Goal: Information Seeking & Learning: Learn about a topic

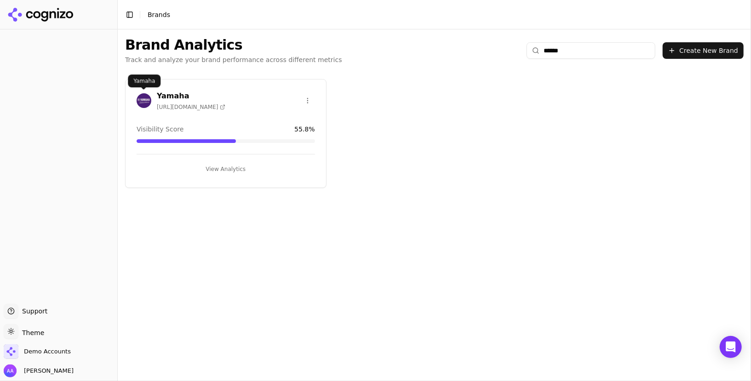
type input "******"
click at [139, 95] on img at bounding box center [144, 100] width 15 height 15
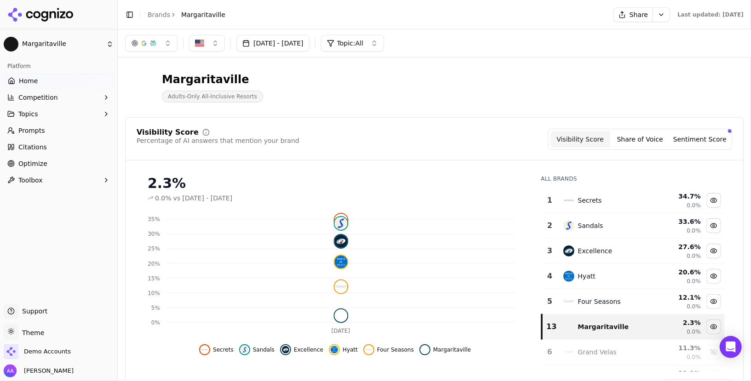
click at [409, 127] on div "Visibility Score Percentage of AI answers that mention your brand Visibility Sc…" at bounding box center [434, 261] width 619 height 288
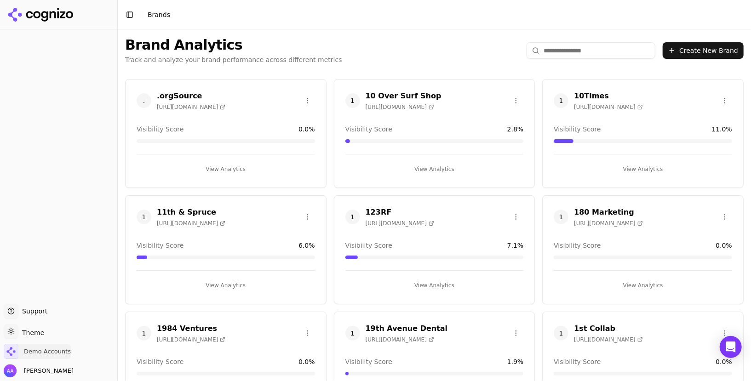
click at [43, 345] on span "Demo Accounts" at bounding box center [37, 352] width 67 height 15
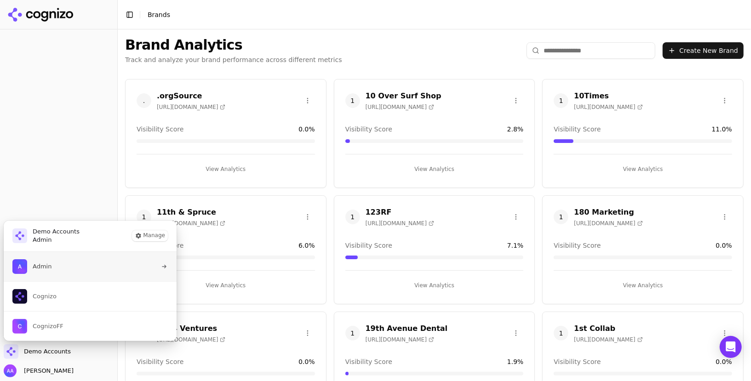
click at [68, 270] on button "Admin" at bounding box center [90, 266] width 174 height 29
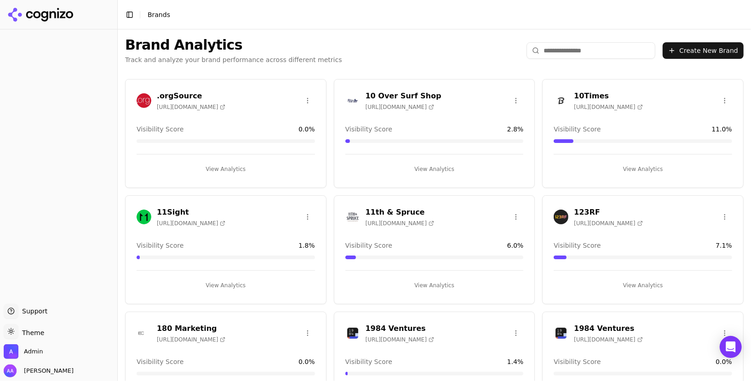
click at [593, 48] on input "search" at bounding box center [591, 50] width 129 height 17
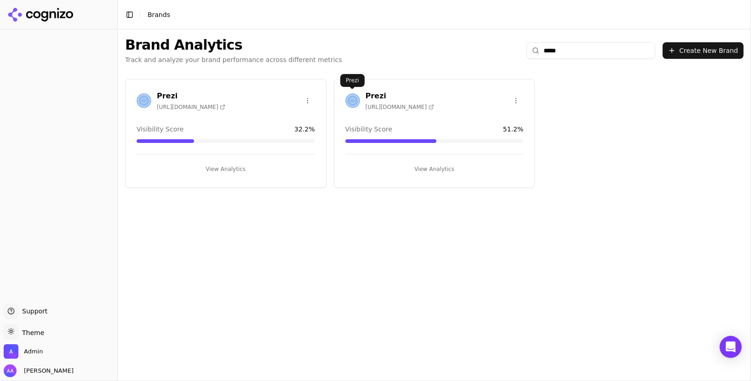
type input "*****"
click at [343, 103] on div "Prezi https://prezi.com" at bounding box center [434, 102] width 201 height 23
click at [355, 100] on img at bounding box center [353, 100] width 15 height 15
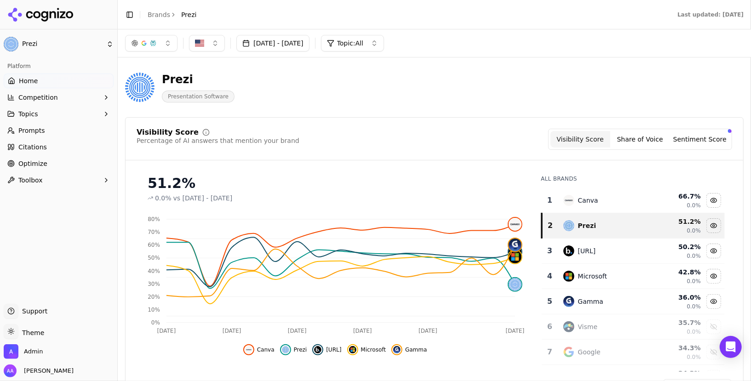
click at [46, 138] on ul "Home Competition Topics Prompts Citations Optimize Toolbox" at bounding box center [59, 131] width 110 height 114
click at [48, 133] on link "Prompts" at bounding box center [59, 130] width 110 height 15
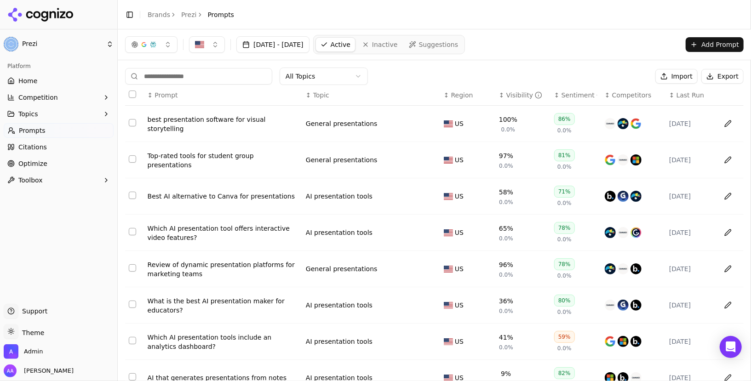
click at [698, 97] on span "Last Run" at bounding box center [691, 95] width 28 height 9
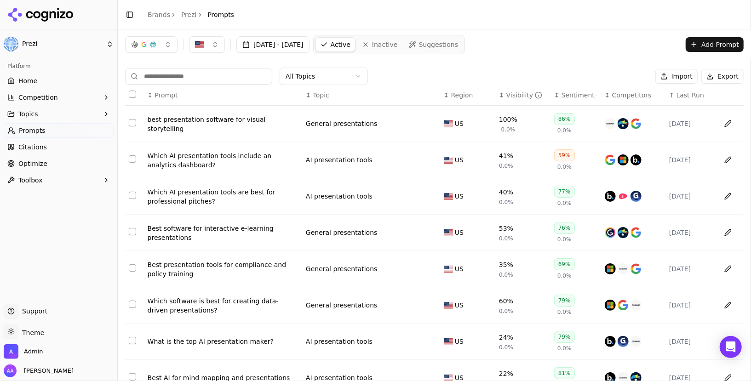
click at [698, 97] on span "Last Run" at bounding box center [691, 95] width 28 height 9
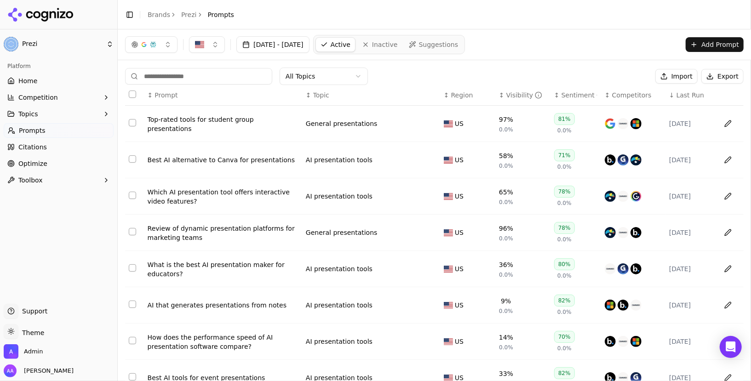
scroll to position [114, 0]
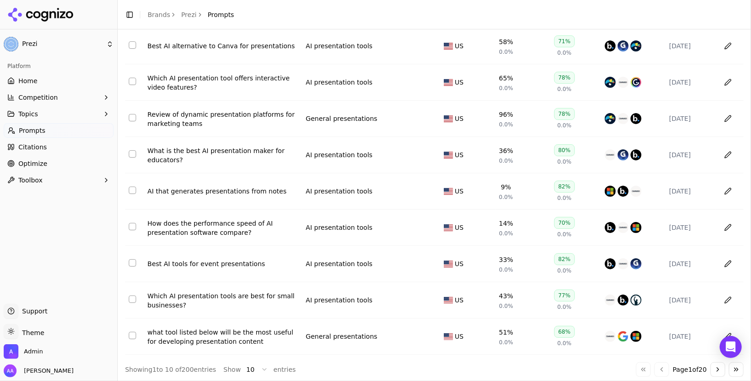
click at [722, 366] on button "Go to next page" at bounding box center [718, 370] width 15 height 15
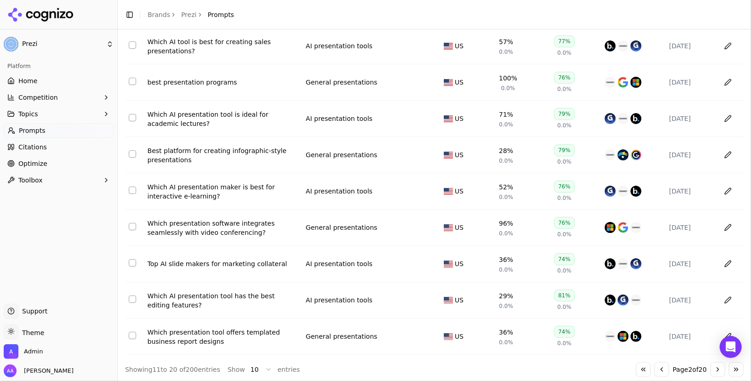
click at [722, 366] on button "Go to next page" at bounding box center [718, 370] width 15 height 15
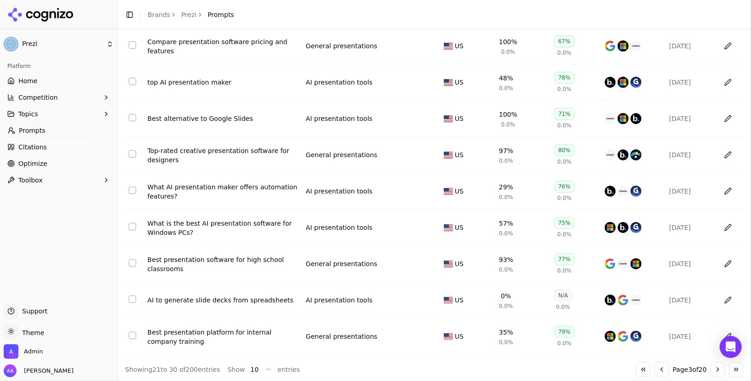
click at [722, 366] on button "Go to next page" at bounding box center [718, 370] width 15 height 15
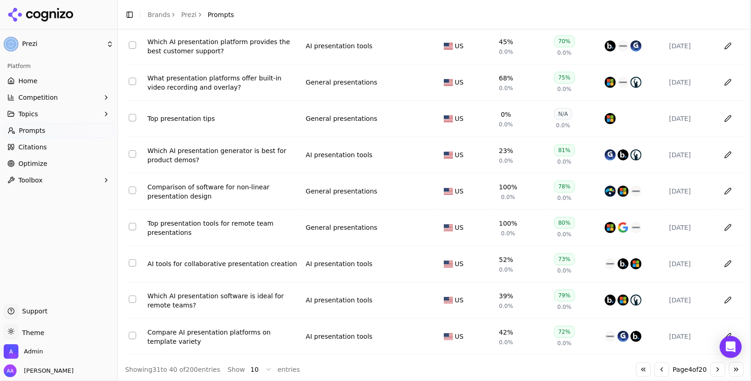
click at [738, 366] on button "Go to last page" at bounding box center [736, 370] width 15 height 15
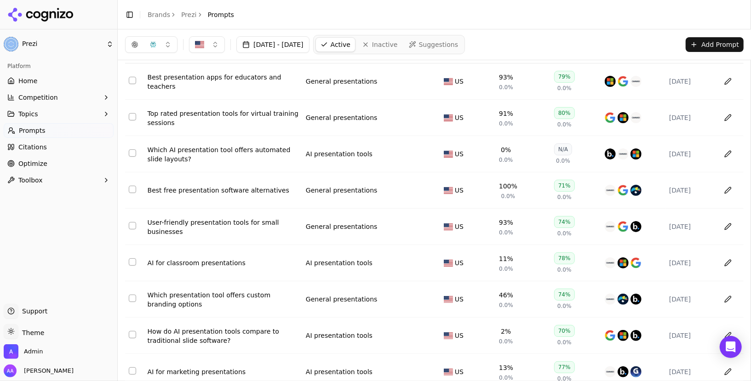
scroll to position [0, 0]
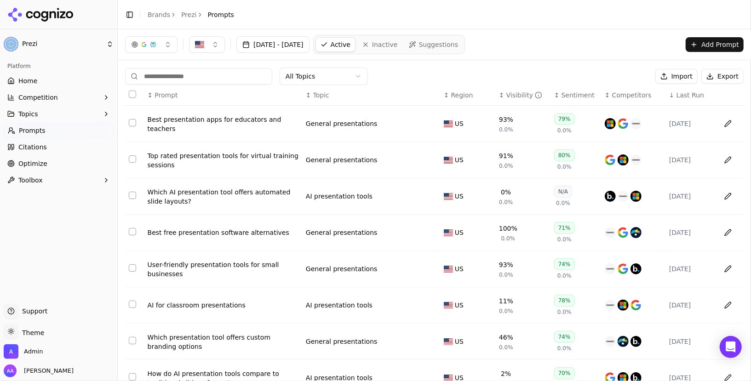
click at [686, 100] on th "↓ Last Run" at bounding box center [691, 95] width 51 height 21
click at [686, 93] on span "Last Run" at bounding box center [691, 95] width 28 height 9
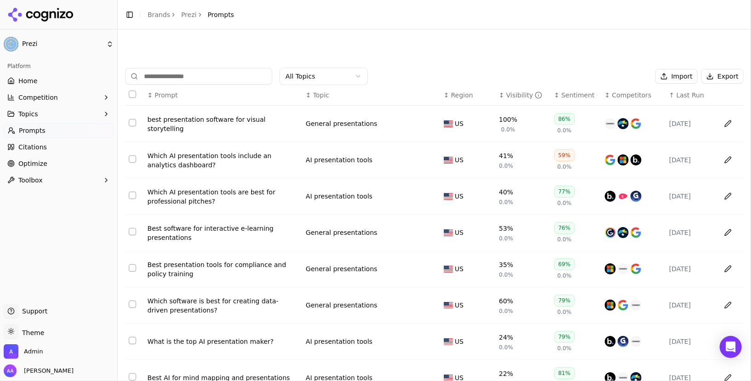
scroll to position [114, 0]
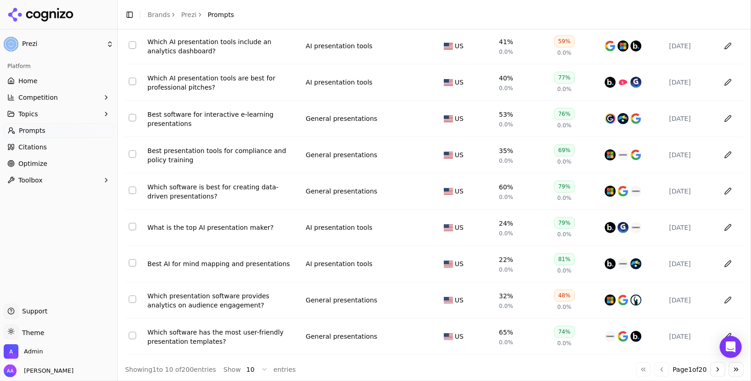
click at [711, 372] on div "Go to first page Go to previous page Page 1 of 20 Go to next page Go to last pa…" at bounding box center [690, 370] width 108 height 15
click at [713, 370] on button "Go to next page" at bounding box center [718, 370] width 15 height 15
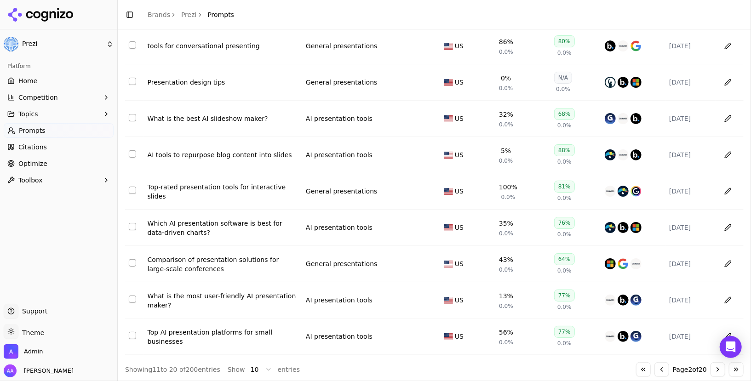
click at [713, 370] on button "Go to next page" at bounding box center [718, 370] width 15 height 15
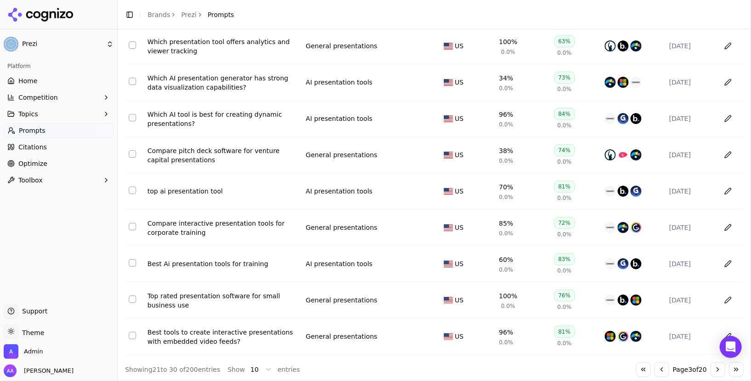
click at [713, 370] on button "Go to next page" at bounding box center [718, 370] width 15 height 15
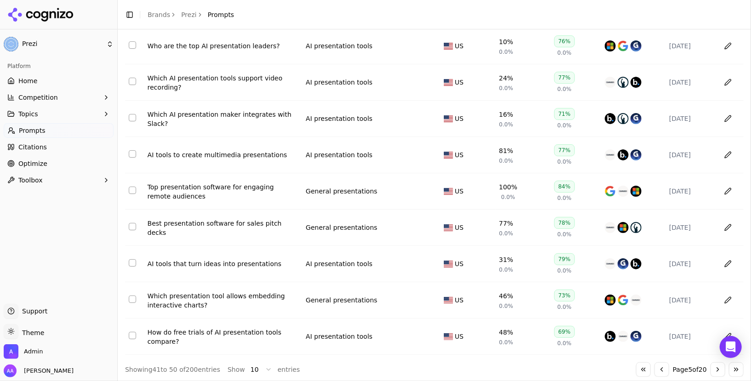
click at [713, 370] on button "Go to next page" at bounding box center [718, 370] width 15 height 15
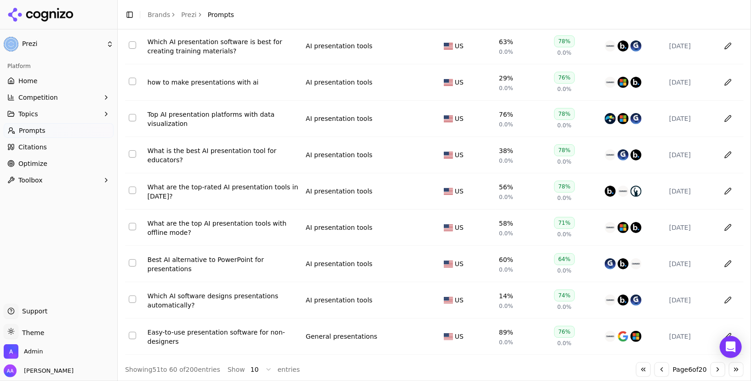
click at [713, 370] on button "Go to next page" at bounding box center [718, 370] width 15 height 15
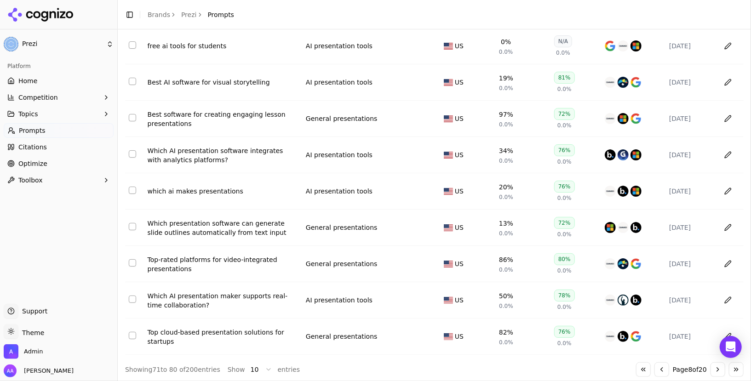
click at [713, 370] on button "Go to next page" at bounding box center [718, 370] width 15 height 15
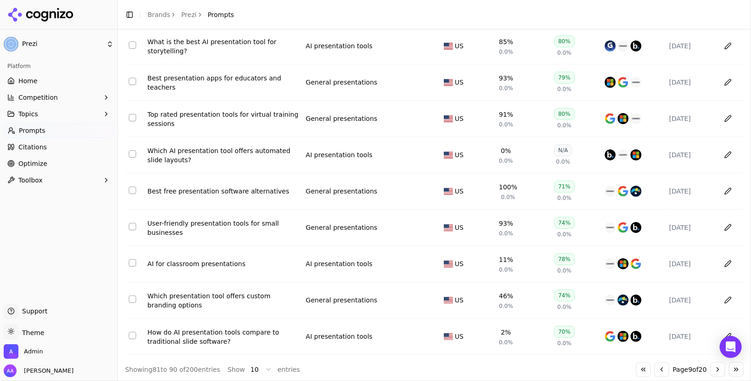
click at [713, 370] on button "Go to next page" at bounding box center [718, 370] width 15 height 15
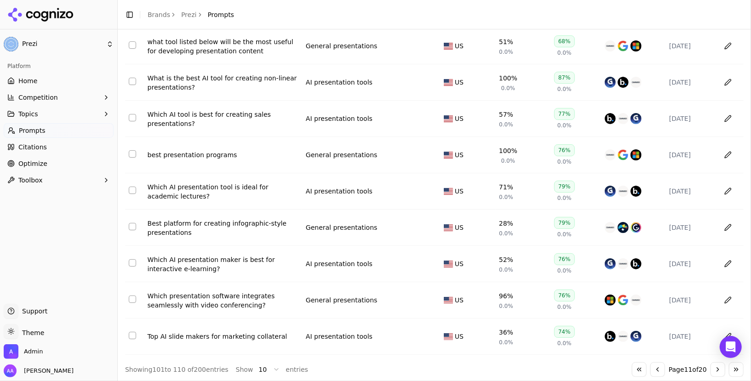
click at [713, 370] on button "Go to next page" at bounding box center [718, 370] width 15 height 15
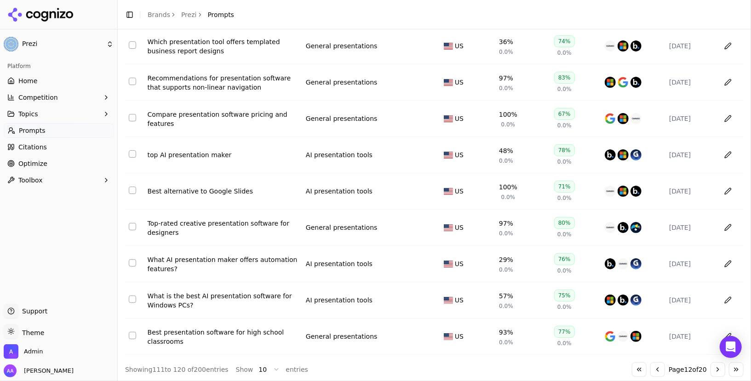
click at [713, 370] on button "Go to next page" at bounding box center [718, 370] width 15 height 15
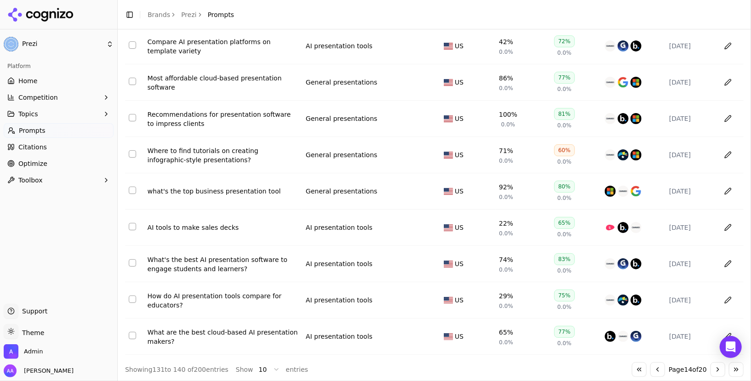
click at [658, 364] on button "Go to previous page" at bounding box center [658, 370] width 15 height 15
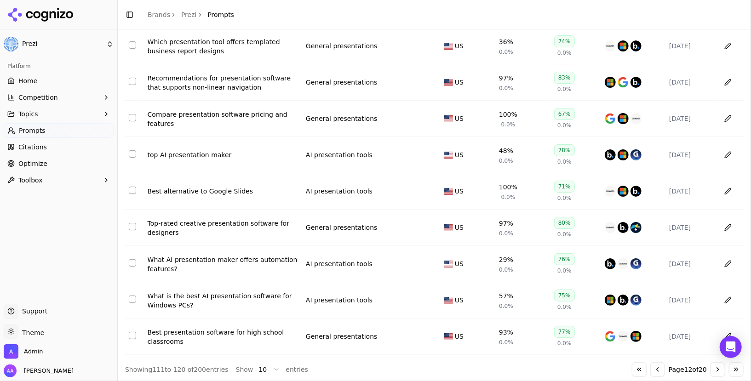
click at [658, 364] on button "Go to previous page" at bounding box center [658, 370] width 15 height 15
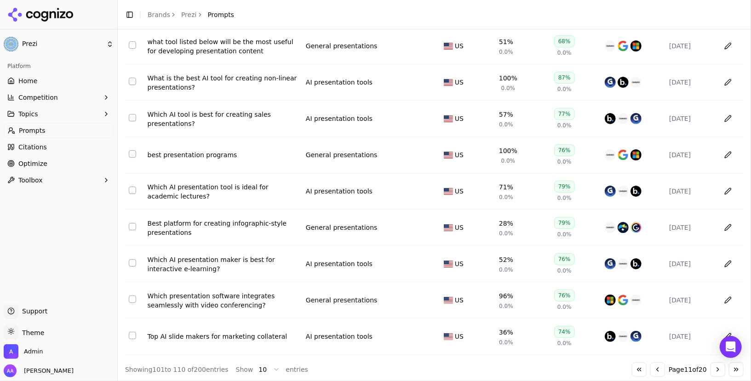
click at [658, 364] on button "Go to previous page" at bounding box center [658, 370] width 15 height 15
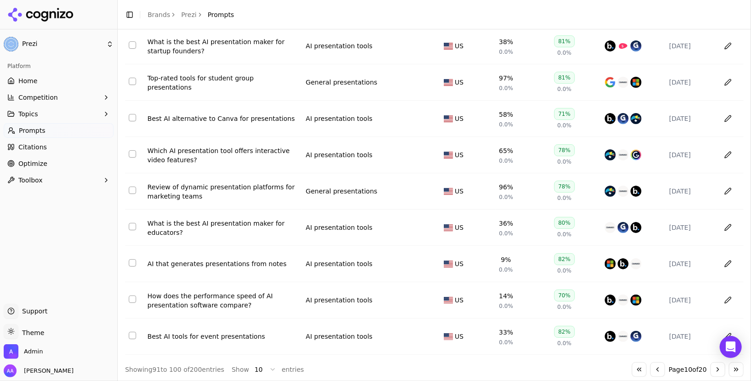
click at [658, 364] on button "Go to previous page" at bounding box center [658, 370] width 15 height 15
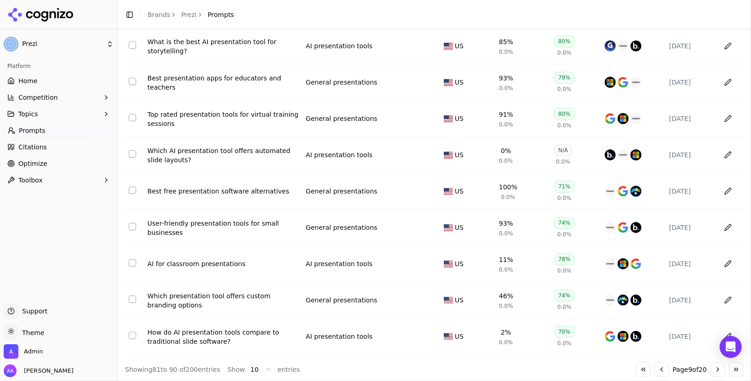
click at [721, 368] on button "Go to next page" at bounding box center [718, 370] width 15 height 15
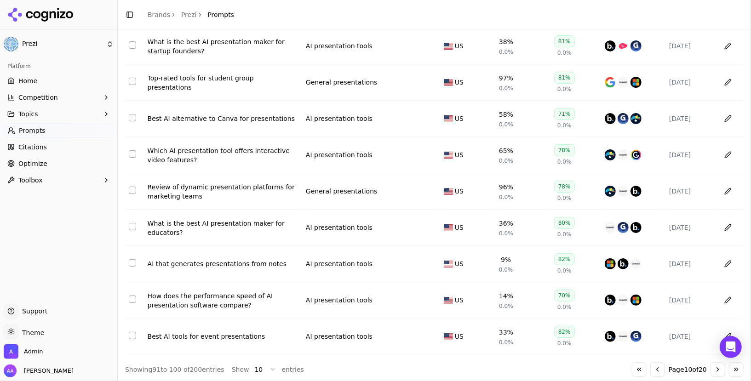
scroll to position [0, 0]
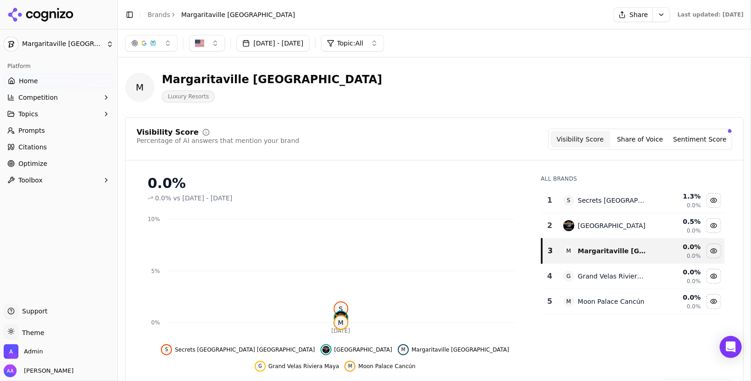
click at [23, 80] on span "Home" at bounding box center [28, 80] width 19 height 9
click at [26, 92] on button "Competition" at bounding box center [59, 97] width 110 height 15
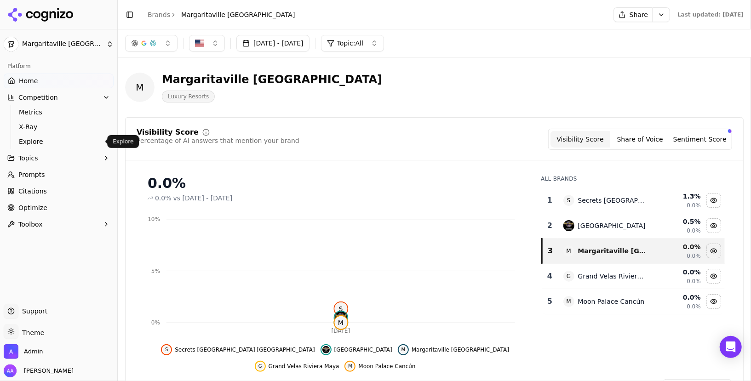
click at [63, 135] on link "Explore" at bounding box center [58, 141] width 87 height 13
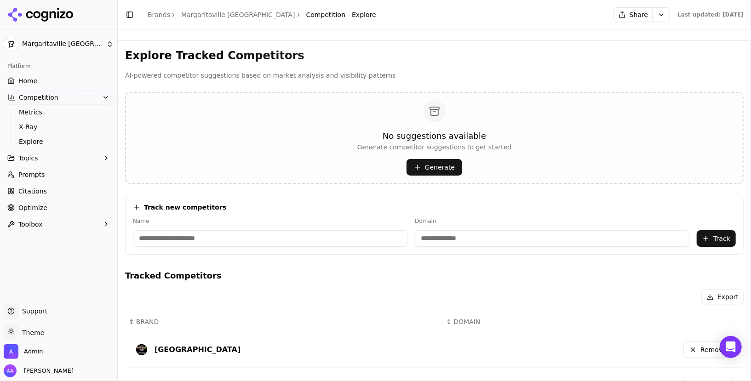
click at [435, 171] on button "Generate" at bounding box center [435, 167] width 56 height 17
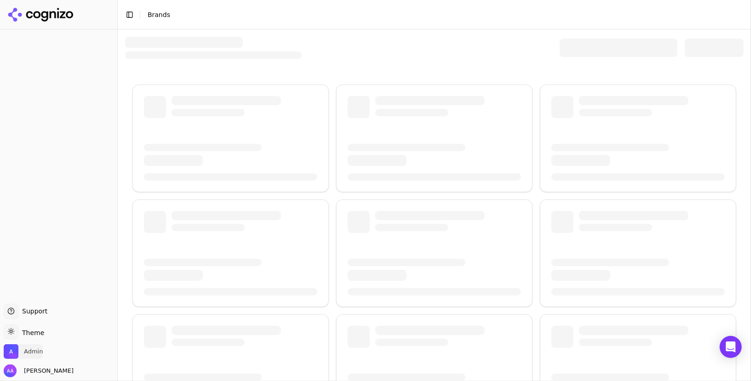
click at [38, 351] on span "Admin" at bounding box center [33, 352] width 19 height 8
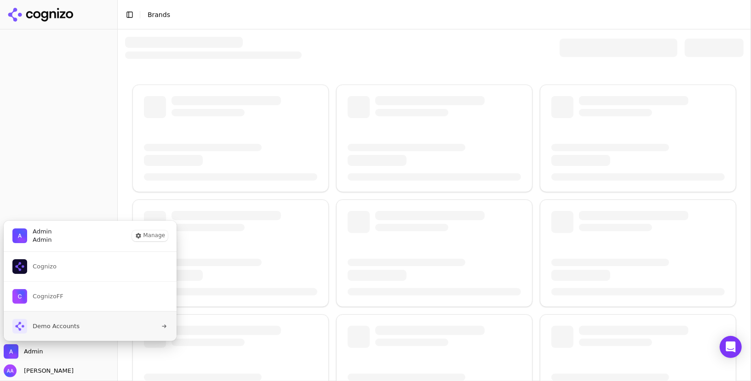
click at [56, 323] on span "Demo Accounts" at bounding box center [56, 327] width 47 height 8
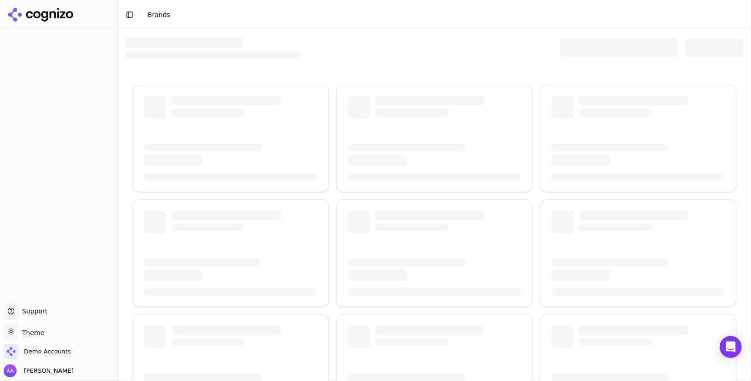
click at [584, 36] on div at bounding box center [435, 290] width 634 height 523
click at [584, 47] on div at bounding box center [619, 48] width 118 height 18
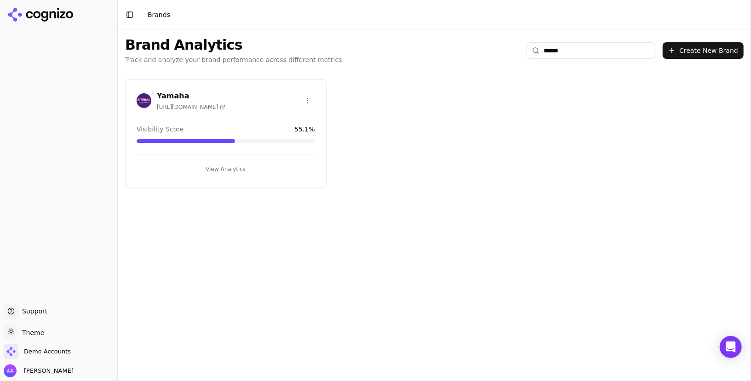
type input "******"
click at [138, 93] on div at bounding box center [144, 100] width 15 height 15
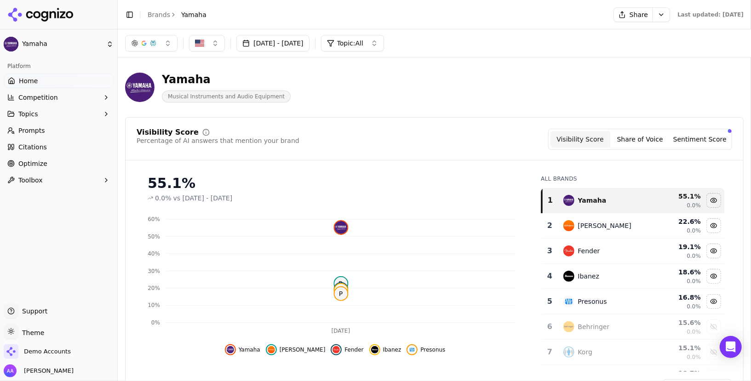
click at [614, 17] on button "Share" at bounding box center [633, 14] width 39 height 15
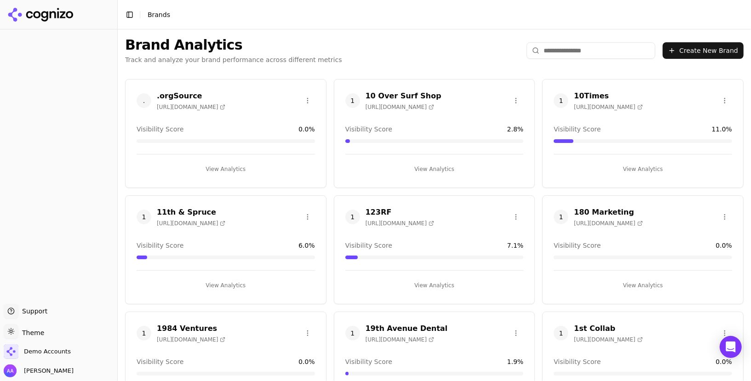
click at [42, 342] on div "Toggle theme Theme" at bounding box center [59, 333] width 110 height 18
drag, startPoint x: 35, startPoint y: 351, endPoint x: 42, endPoint y: 348, distance: 7.0
click at [35, 351] on span "Demo Accounts" at bounding box center [47, 352] width 47 height 8
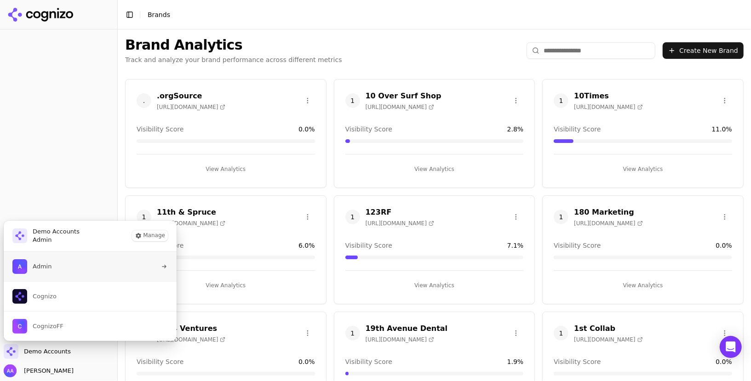
click at [57, 268] on button "Admin" at bounding box center [90, 266] width 174 height 29
click at [465, 37] on div "Brand Analytics Track and analyze your brand performance across different metri…" at bounding box center [435, 50] width 634 height 42
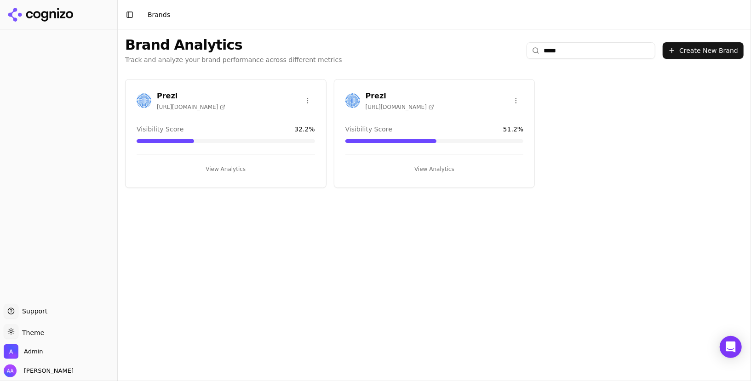
type input "*****"
click at [346, 102] on img at bounding box center [353, 100] width 15 height 15
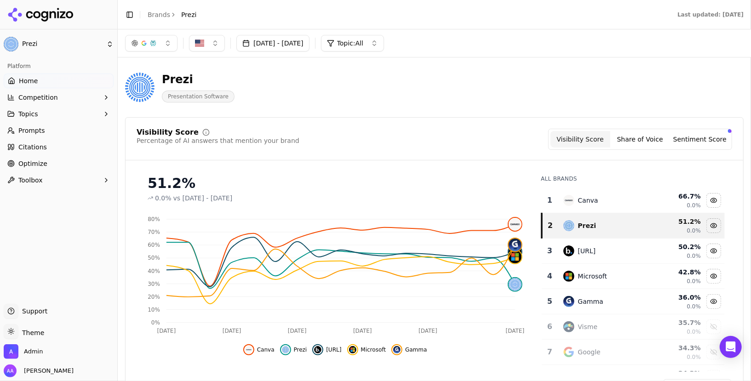
click at [49, 130] on link "Prompts" at bounding box center [59, 130] width 110 height 15
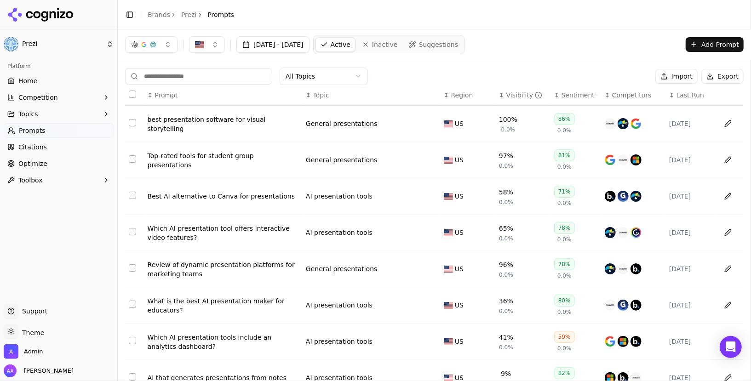
click at [677, 93] on span "Last Run" at bounding box center [691, 95] width 28 height 9
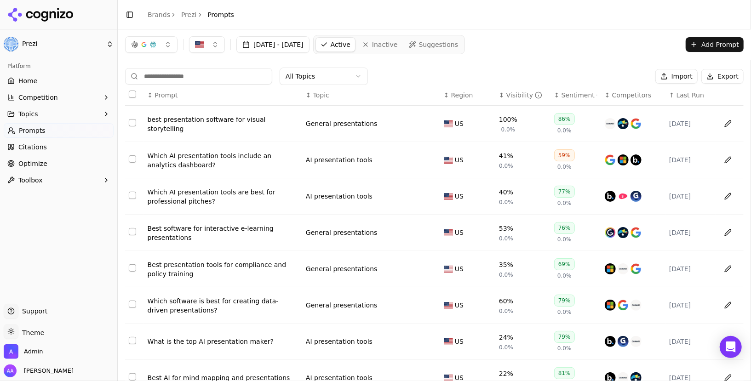
click at [675, 93] on div "↑ Last Run" at bounding box center [690, 95] width 43 height 9
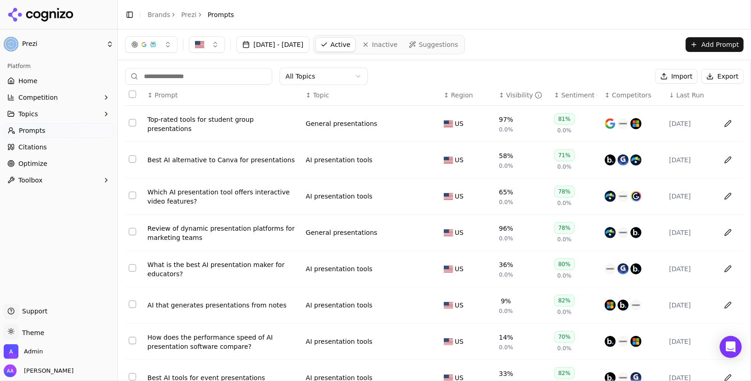
click at [245, 123] on div "Top-rated tools for student group presentations" at bounding box center [223, 124] width 151 height 18
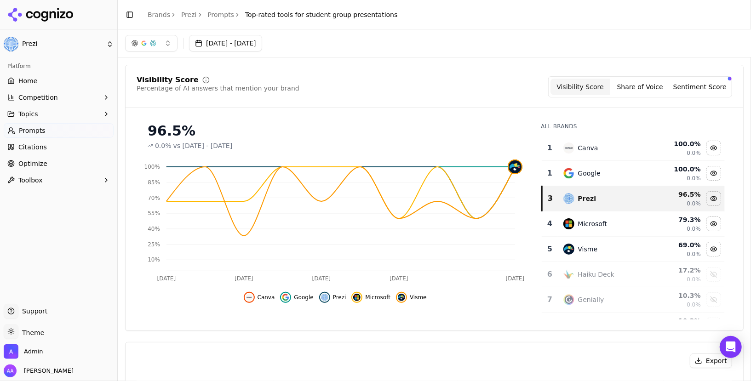
click at [226, 11] on link "Prompts" at bounding box center [221, 14] width 27 height 9
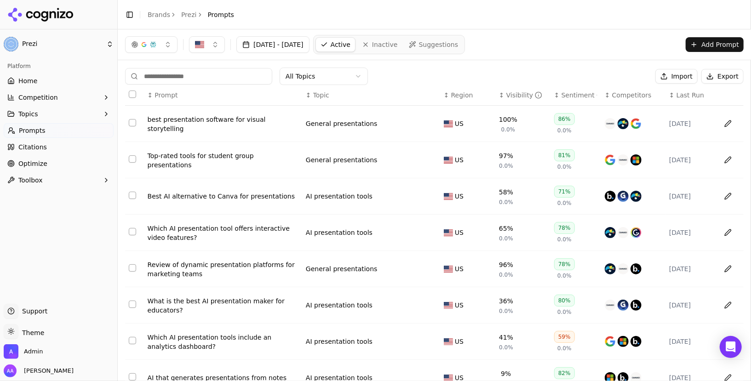
click at [682, 97] on span "Last Run" at bounding box center [691, 95] width 28 height 9
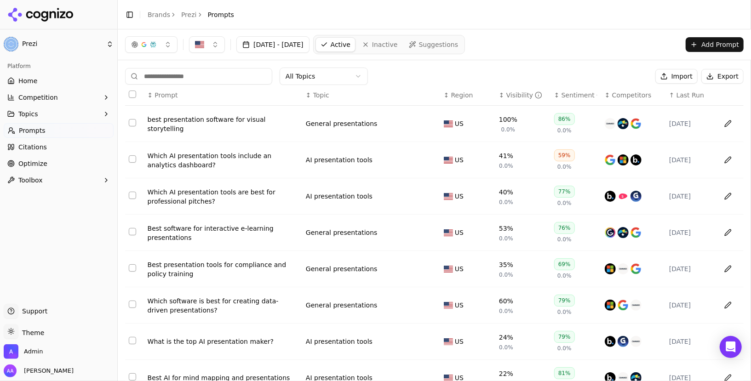
click at [682, 97] on span "Last Run" at bounding box center [691, 95] width 28 height 9
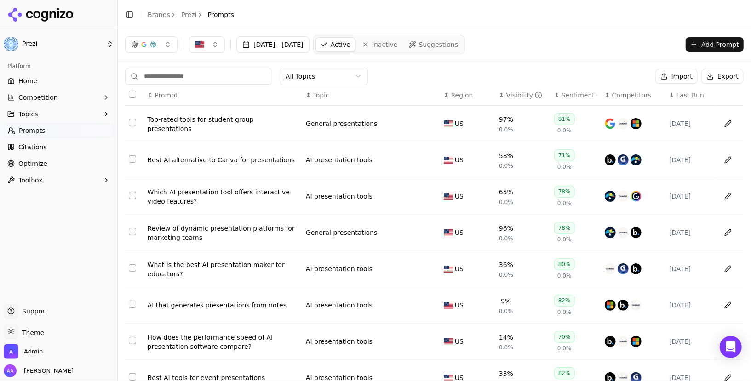
click at [216, 225] on div "Review of dynamic presentation platforms for marketing teams" at bounding box center [223, 233] width 151 height 18
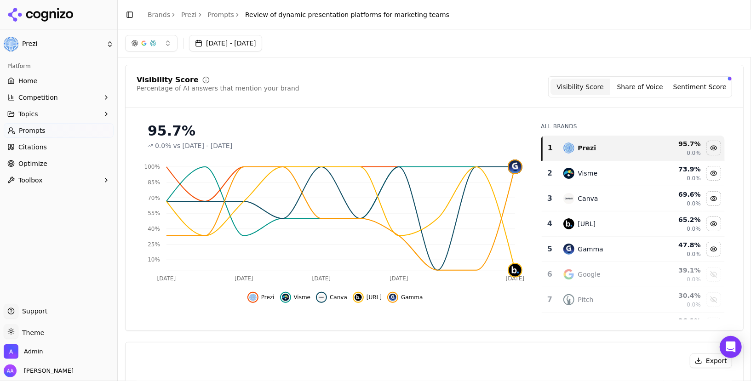
click at [156, 46] on div "button" at bounding box center [153, 43] width 7 height 7
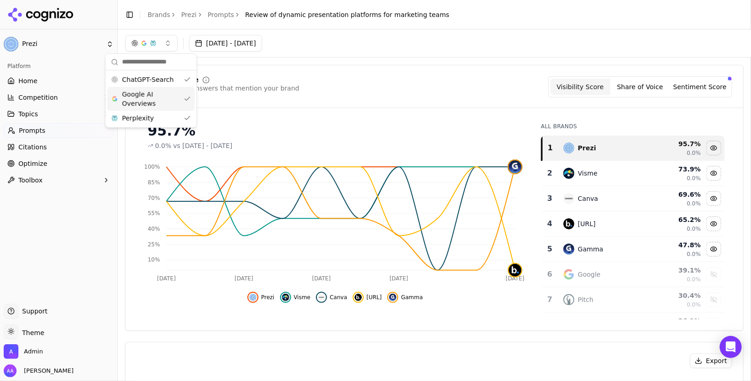
click at [143, 96] on span "Google AI Overviews" at bounding box center [151, 99] width 58 height 18
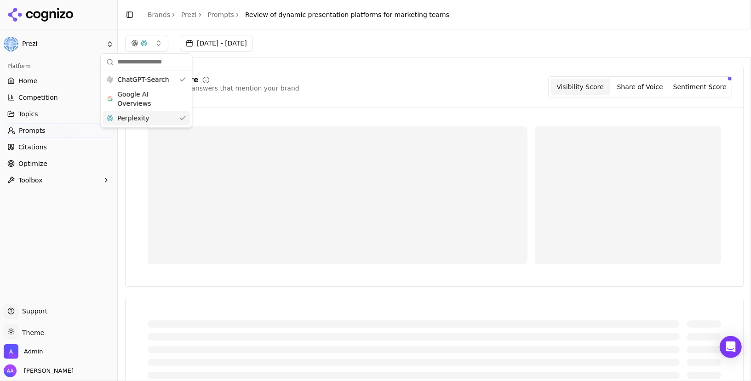
click at [142, 111] on div "Perplexity" at bounding box center [146, 118] width 87 height 15
click at [376, 56] on div "[DATE] - [DATE]" at bounding box center [435, 43] width 634 height 28
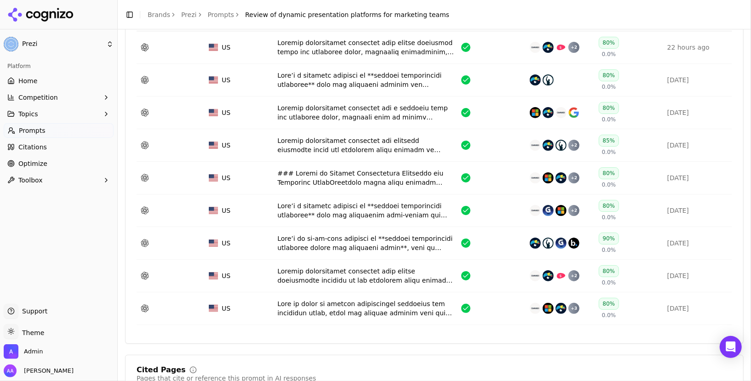
scroll to position [96, 0]
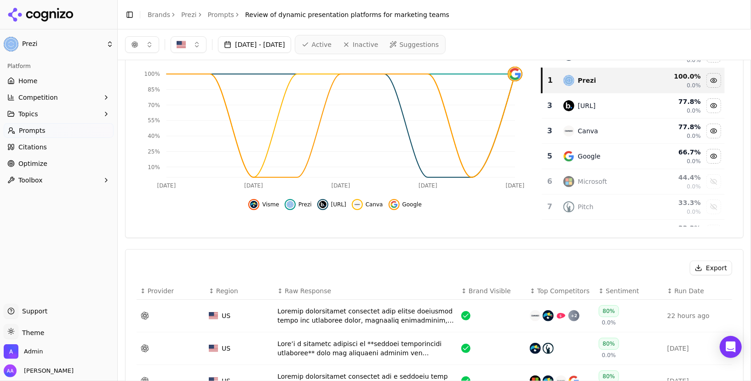
click at [148, 47] on button "button" at bounding box center [142, 44] width 34 height 17
click at [146, 102] on span "Google AI Overviews" at bounding box center [142, 100] width 58 height 18
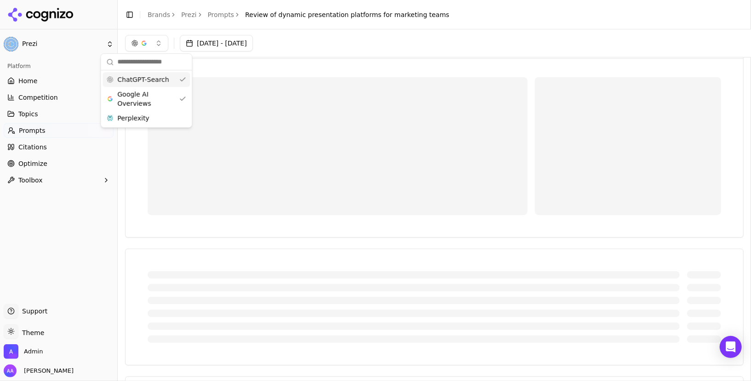
click at [148, 85] on div "ChatGPT-Search" at bounding box center [146, 79] width 87 height 15
click at [419, 49] on div "[DATE] - [DATE]" at bounding box center [434, 43] width 619 height 17
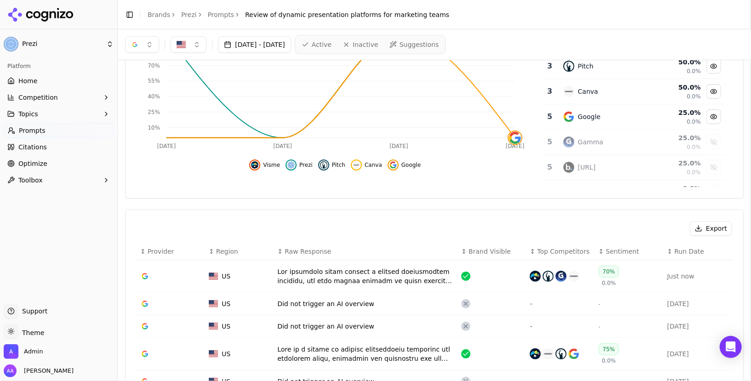
scroll to position [0, 0]
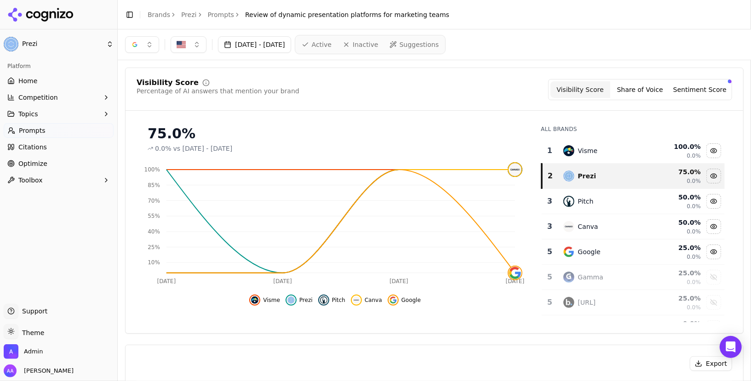
click at [142, 48] on button "button" at bounding box center [142, 44] width 34 height 17
click at [141, 118] on span "Perplexity" at bounding box center [129, 119] width 32 height 9
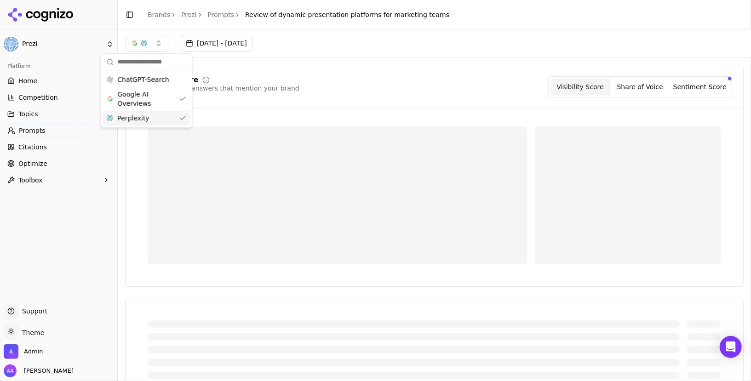
click at [141, 98] on span "Google AI Overviews" at bounding box center [146, 99] width 58 height 18
click at [407, 82] on div "Visibility Score Percentage of AI answers that mention your brand Visibility Sc…" at bounding box center [435, 86] width 596 height 21
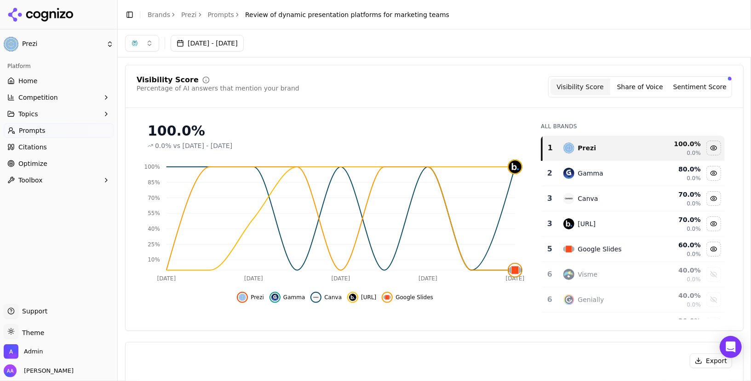
click at [140, 49] on button "button" at bounding box center [142, 43] width 34 height 17
click at [145, 79] on span "ChatGPT-Search" at bounding box center [139, 79] width 52 height 9
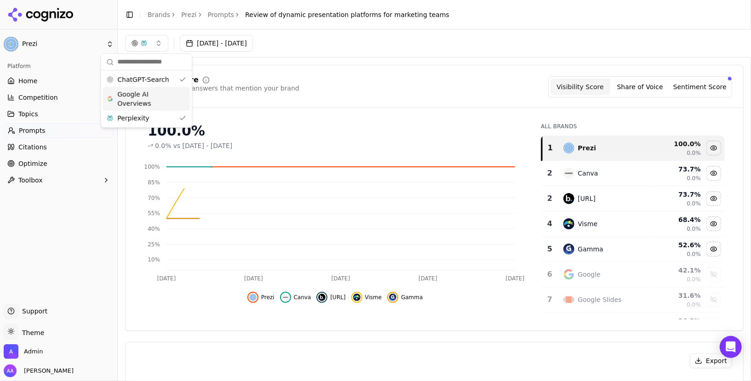
click at [144, 93] on span "Google AI Overviews" at bounding box center [146, 99] width 58 height 18
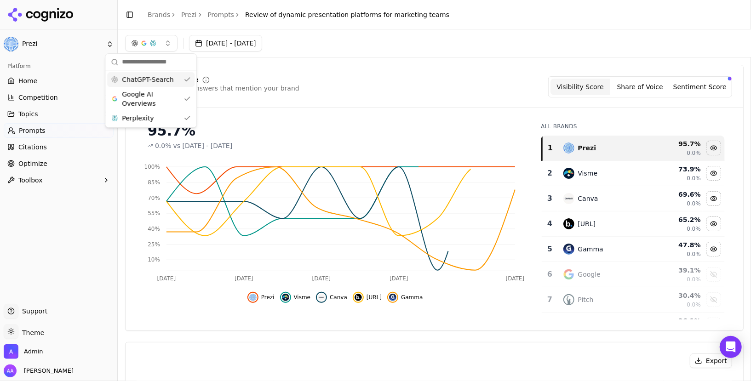
click at [345, 73] on div "Visibility Score Percentage of AI answers that mention your brand Visibility Sc…" at bounding box center [434, 198] width 619 height 266
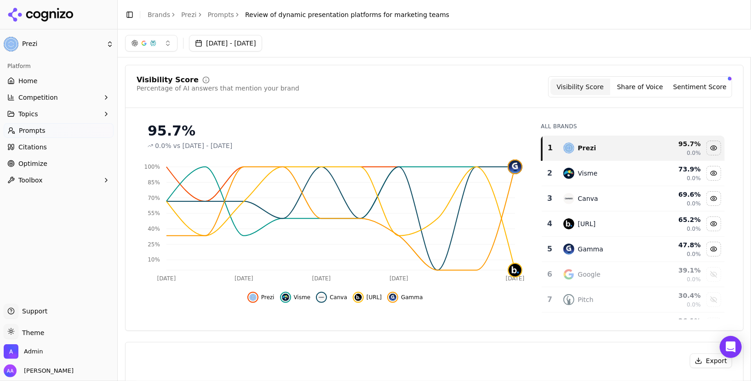
click at [601, 173] on div "Visme" at bounding box center [606, 173] width 84 height 11
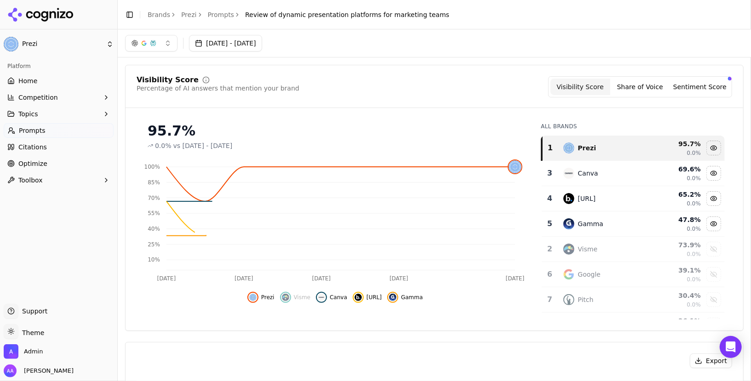
click at [600, 178] on div "Canva" at bounding box center [606, 173] width 84 height 11
click at [600, 178] on div "[URL]" at bounding box center [606, 173] width 84 height 11
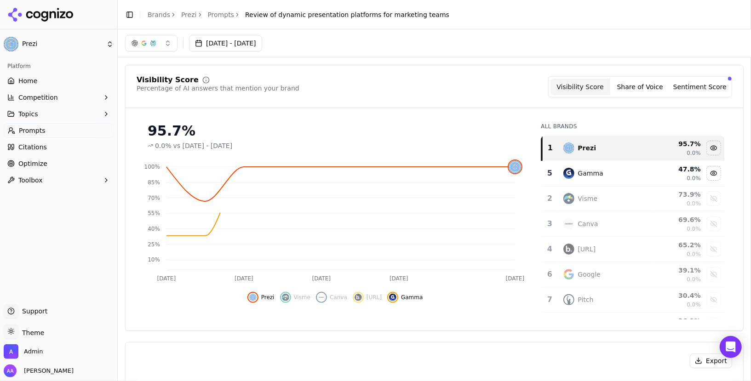
click at [600, 178] on div "Gamma" at bounding box center [606, 173] width 84 height 11
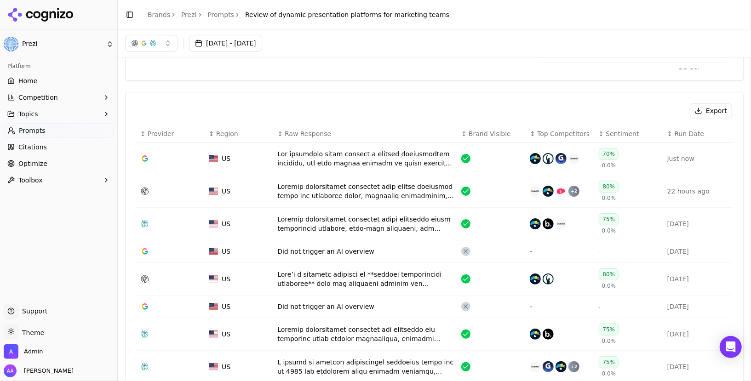
scroll to position [232, 0]
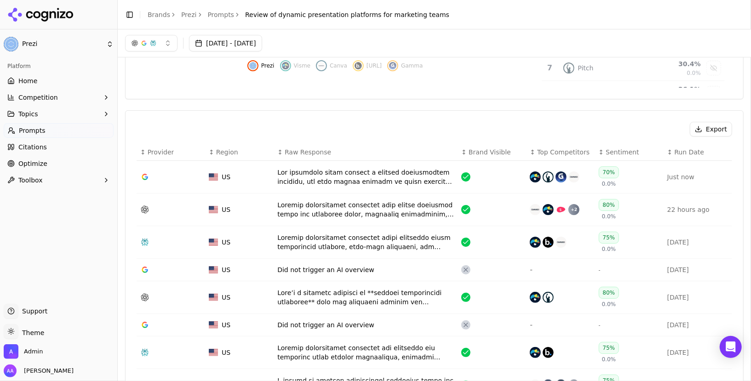
click at [77, 78] on link "Home" at bounding box center [59, 81] width 110 height 15
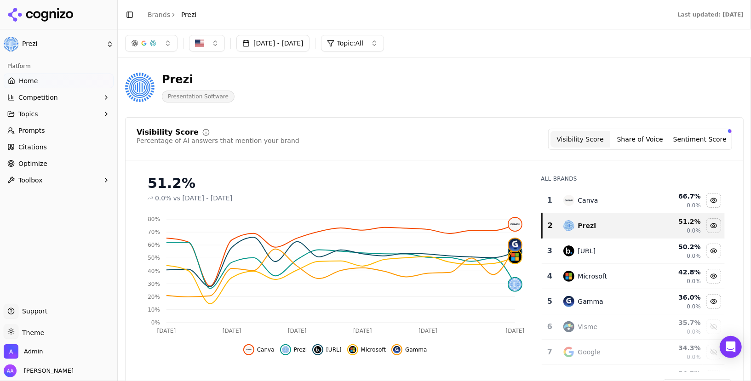
click at [40, 136] on link "Prompts" at bounding box center [59, 130] width 110 height 15
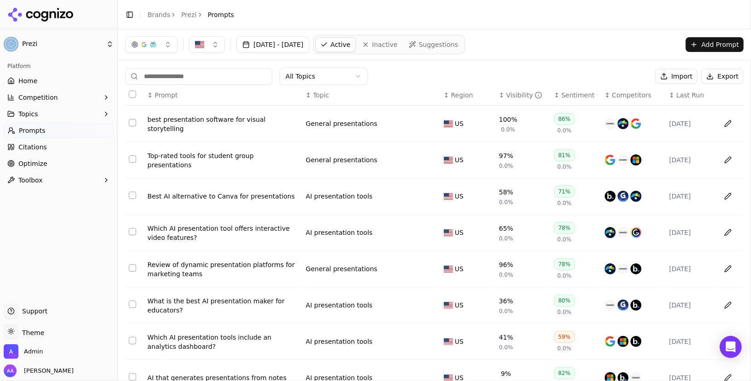
click at [686, 99] on th "↕ Last Run" at bounding box center [691, 95] width 51 height 21
click at [681, 88] on th "↕ Last Run" at bounding box center [691, 95] width 51 height 21
click at [680, 88] on th "↕ Last Run" at bounding box center [691, 95] width 51 height 21
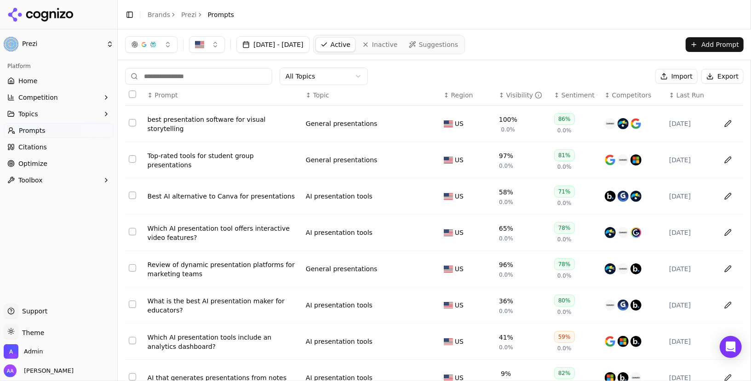
click at [680, 88] on th "↕ Last Run" at bounding box center [691, 95] width 51 height 21
click at [584, 46] on div "Jul 29, 2025 - Aug 28, 2025 Active Inactive Suggestions Add Prompt" at bounding box center [434, 44] width 619 height 19
click at [689, 97] on span "Last Run" at bounding box center [691, 95] width 28 height 9
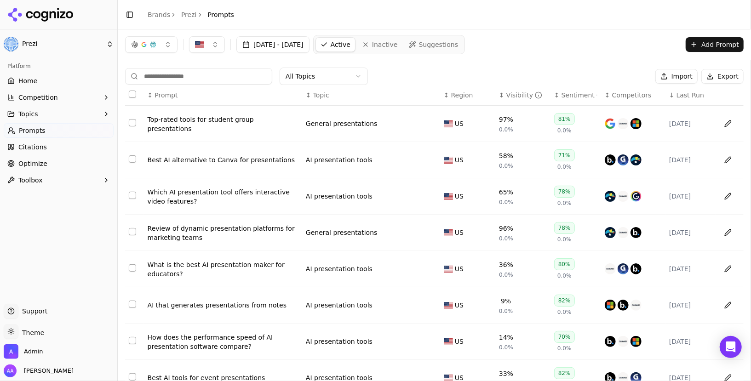
click at [189, 268] on div "What is the best AI presentation maker for educators?" at bounding box center [223, 269] width 151 height 18
click at [189, 340] on div "How does the performance speed of AI presentation software compare?" at bounding box center [223, 342] width 151 height 18
click at [192, 304] on div "AI that generates presentations from notes" at bounding box center [223, 305] width 151 height 9
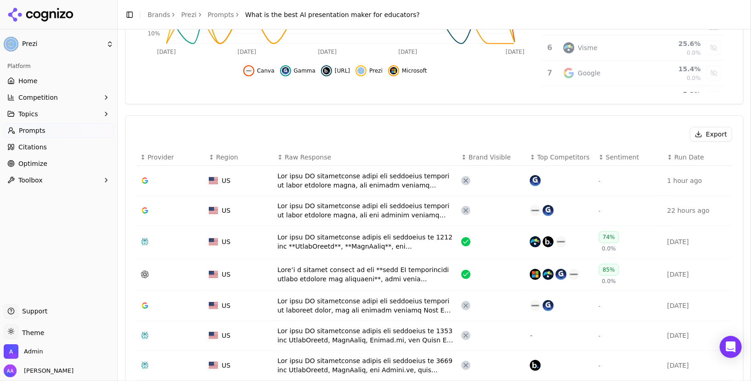
scroll to position [276, 0]
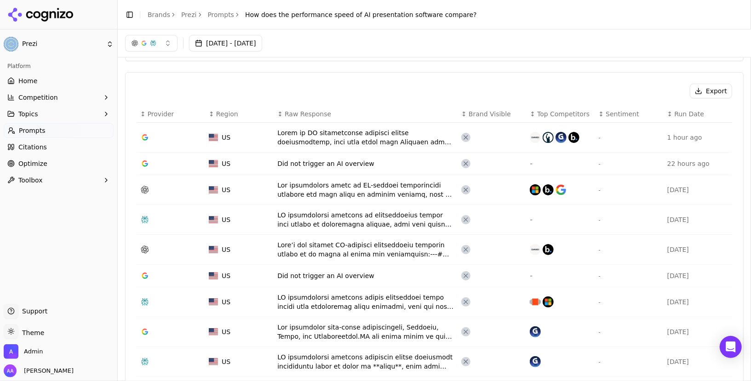
scroll to position [268, 0]
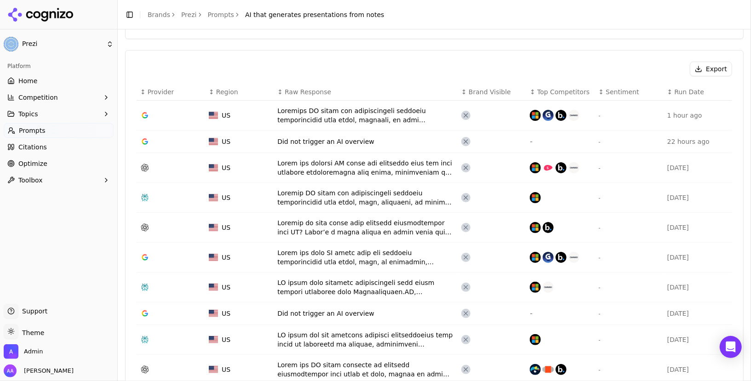
scroll to position [294, 0]
